Goal: Information Seeking & Learning: Learn about a topic

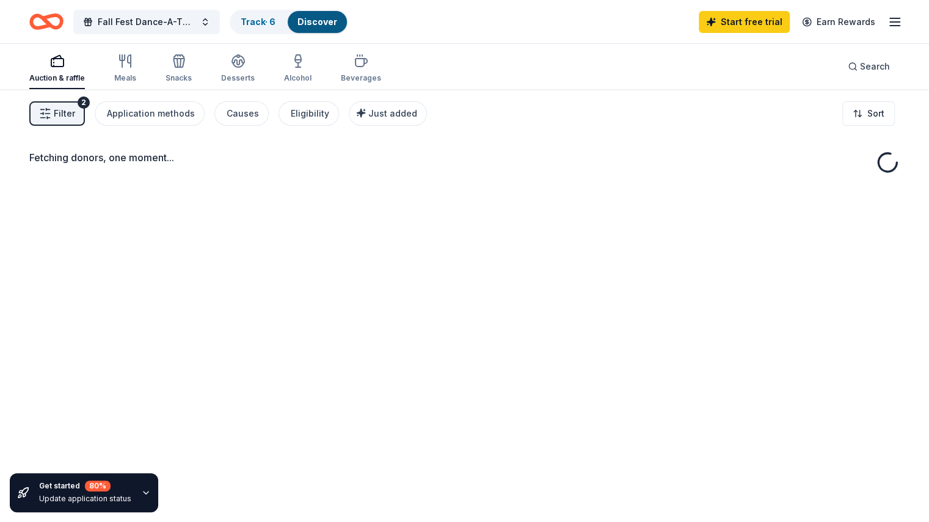
click at [34, 164] on div "Fetching donors, one moment..." at bounding box center [464, 350] width 929 height 522
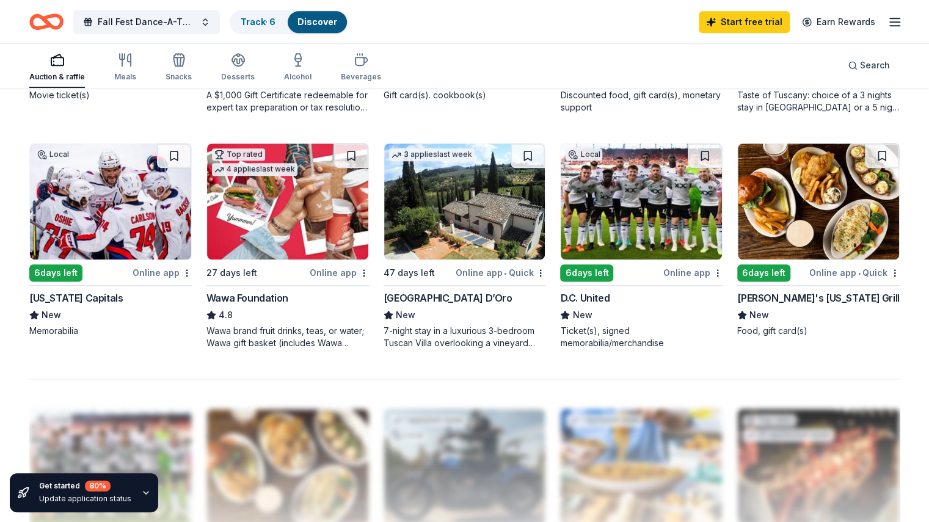
scroll to position [782, 0]
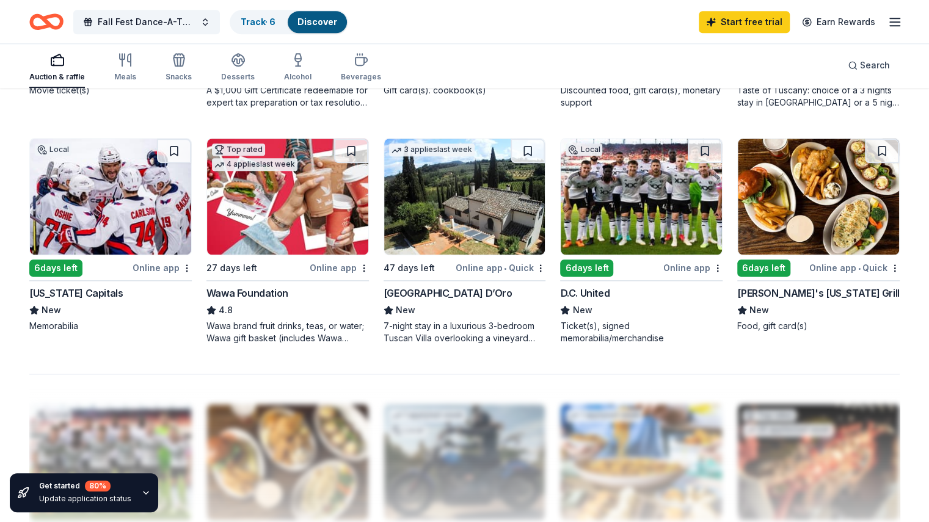
click at [599, 290] on div "D.C. United" at bounding box center [584, 293] width 49 height 15
click at [890, 22] on line "button" at bounding box center [895, 22] width 10 height 0
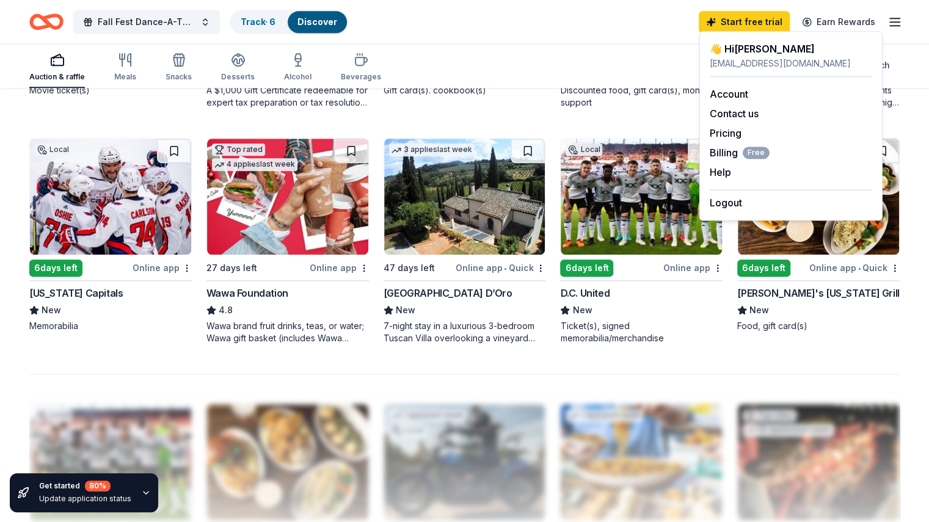
click at [337, 19] on link "Discover" at bounding box center [318, 21] width 40 height 10
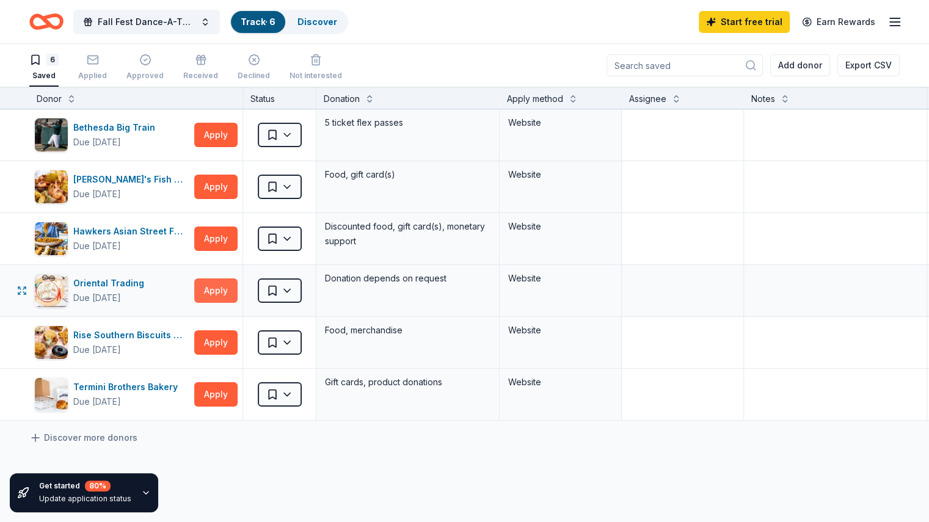
click at [235, 291] on button "Apply" at bounding box center [215, 291] width 43 height 24
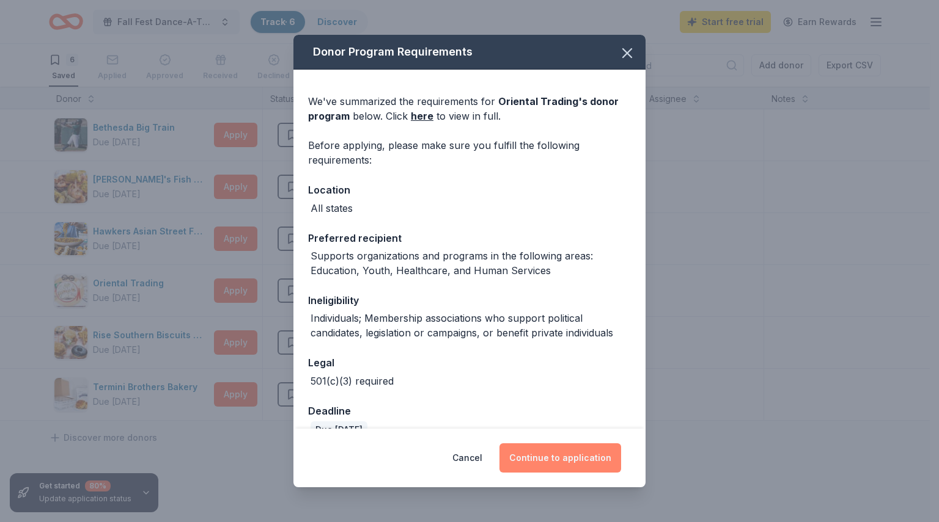
click at [572, 459] on button "Continue to application" at bounding box center [560, 458] width 122 height 29
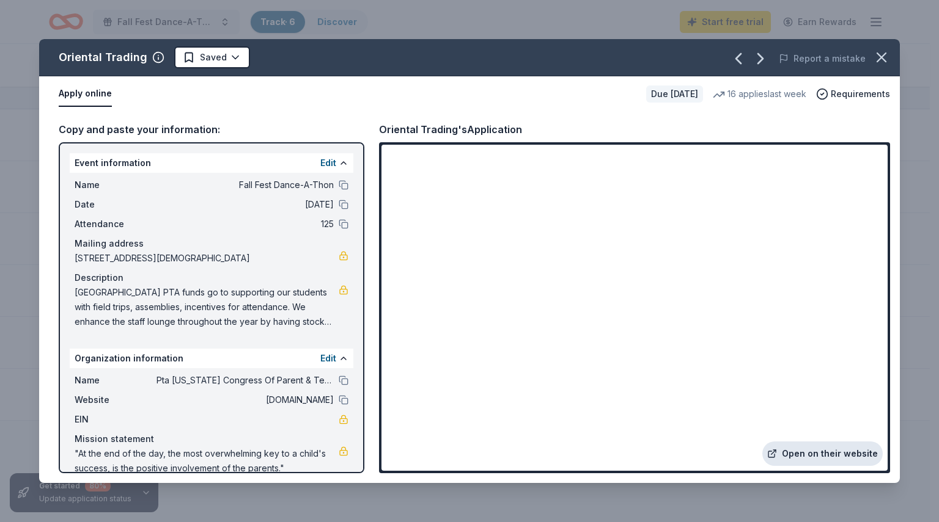
click at [827, 455] on link "Open on their website" at bounding box center [822, 454] width 120 height 24
click at [880, 57] on icon "button" at bounding box center [881, 57] width 9 height 9
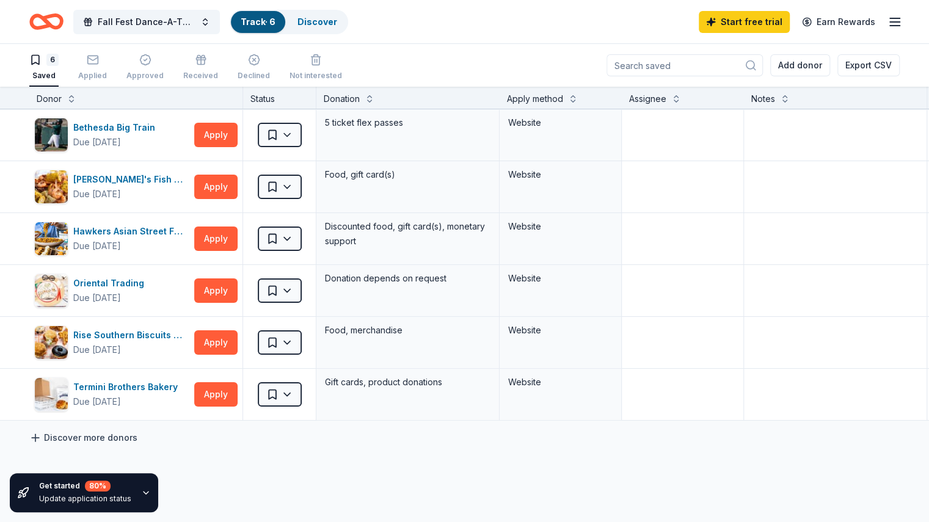
click at [70, 437] on link "Discover more donors" at bounding box center [83, 438] width 108 height 15
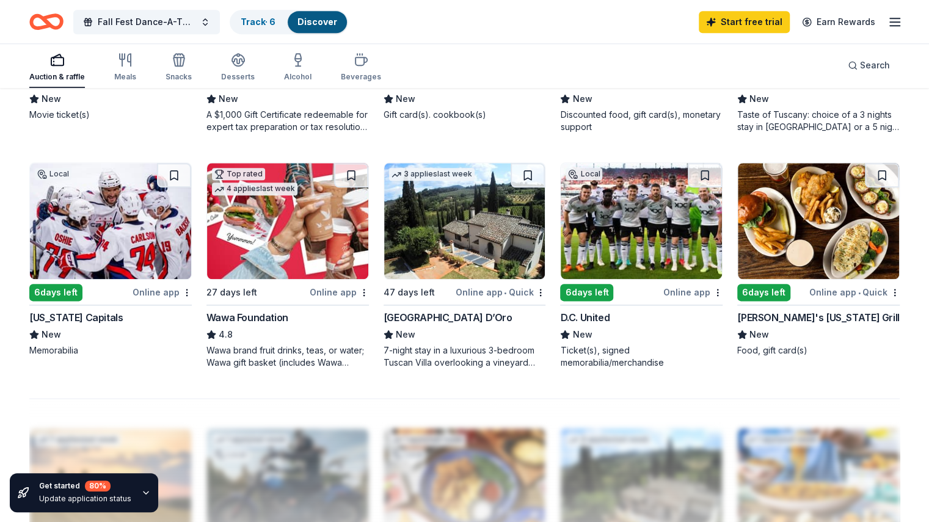
scroll to position [807, 0]
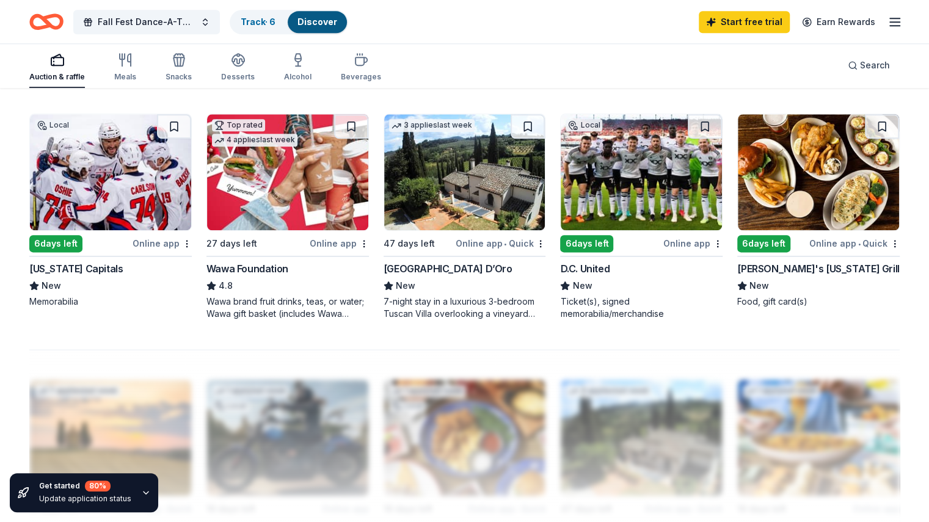
click at [288, 270] on div "Wawa Foundation" at bounding box center [248, 269] width 82 height 15
click at [641, 196] on img at bounding box center [641, 172] width 161 height 116
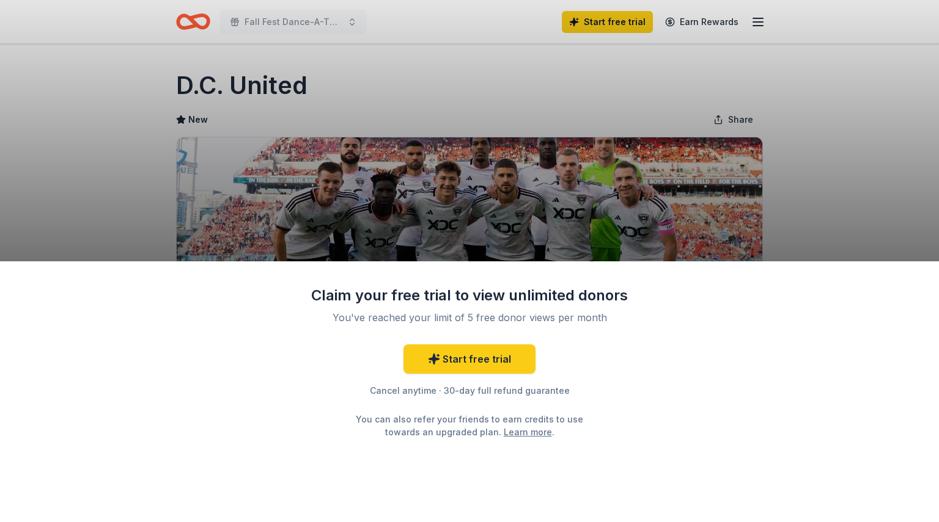
click at [841, 142] on div "Claim your free trial to view unlimited donors You've reached your limit of 5 f…" at bounding box center [469, 261] width 939 height 522
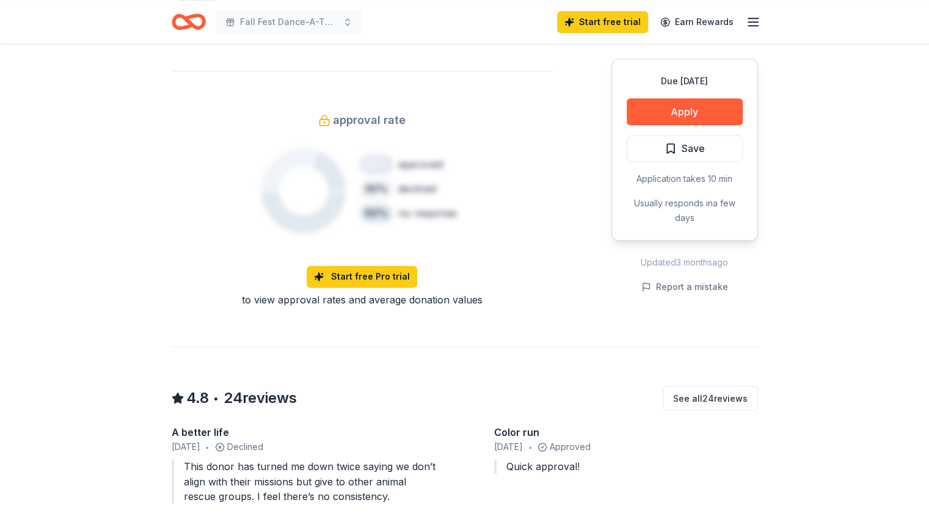
scroll to position [929, 0]
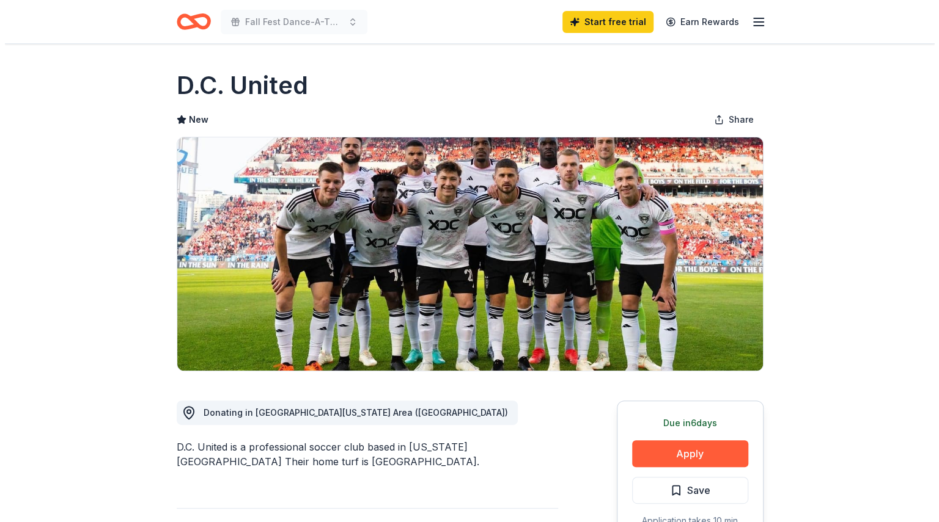
scroll to position [24, 0]
